Goal: Information Seeking & Learning: Check status

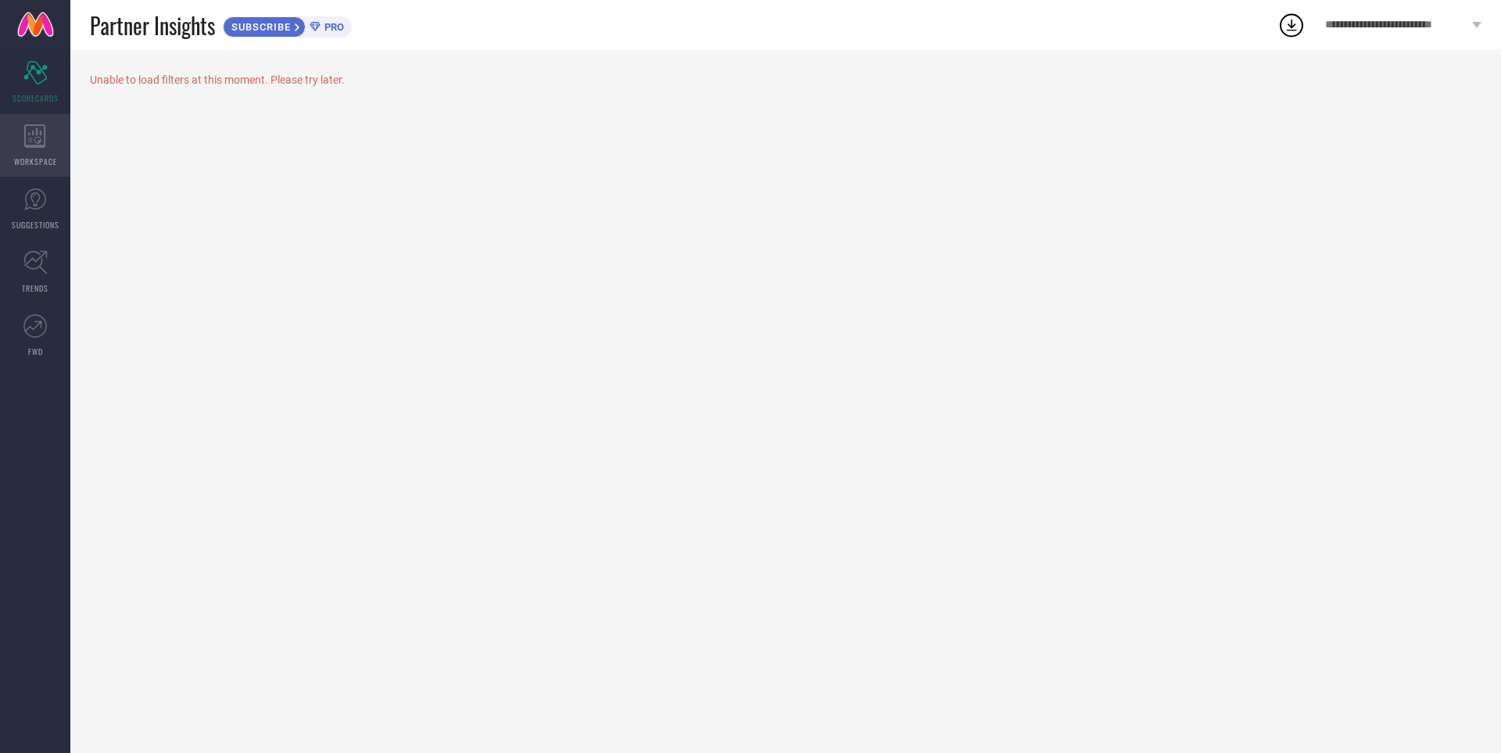
click at [34, 136] on icon at bounding box center [35, 135] width 22 height 23
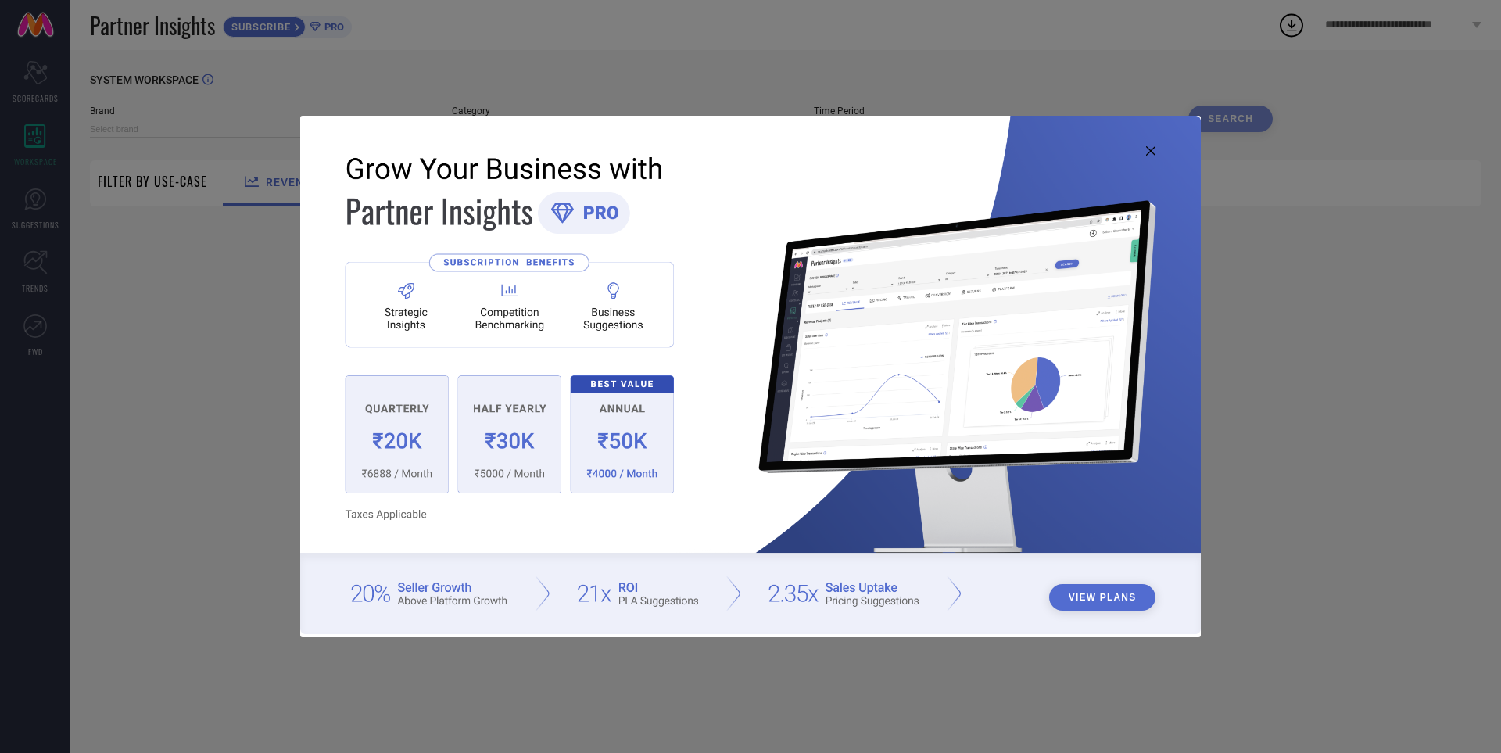
type input "1 STOP FASHION"
type input "All"
click at [1154, 153] on icon at bounding box center [1150, 150] width 9 height 9
